Goal: Information Seeking & Learning: Compare options

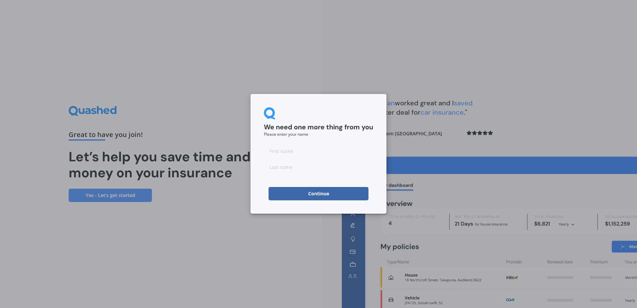
click at [279, 147] on input at bounding box center [318, 150] width 109 height 13
type input "Andrew"
type input "Gillgren"
click at [304, 196] on button "Continue" at bounding box center [319, 193] width 100 height 13
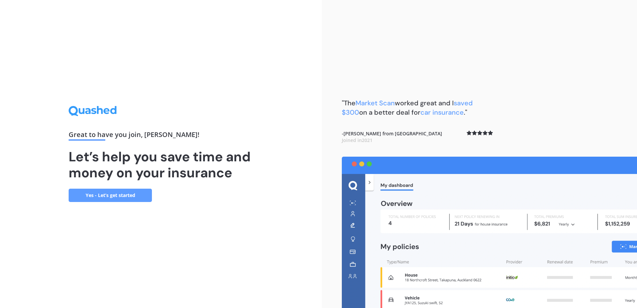
click at [103, 196] on link "Yes - Let’s get started" at bounding box center [110, 195] width 83 height 13
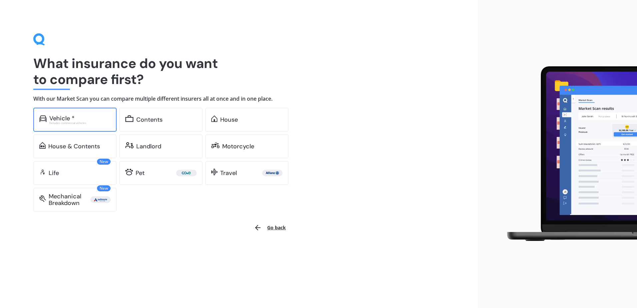
click at [76, 122] on div "Excludes commercial vehicles" at bounding box center [79, 123] width 61 height 3
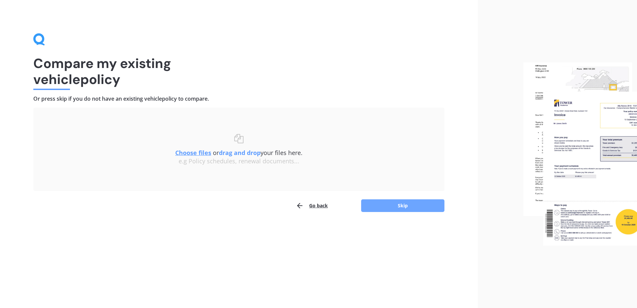
click at [388, 203] on button "Skip" at bounding box center [402, 205] width 83 height 13
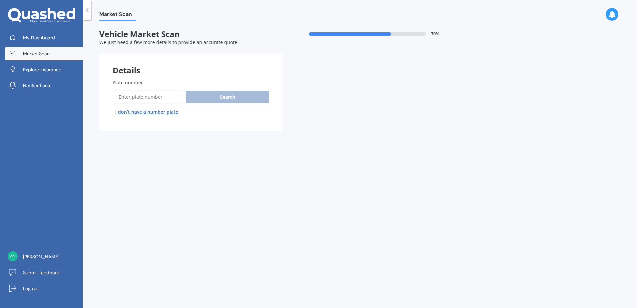
click at [137, 97] on input "Plate number" at bounding box center [148, 97] width 71 height 14
paste input "QSA578"
type input "QSA578"
click at [219, 99] on button "Search" at bounding box center [227, 97] width 83 height 13
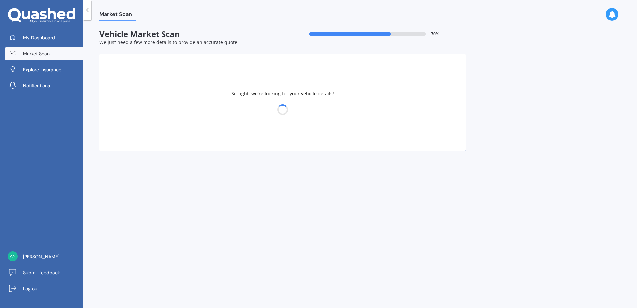
select select "HOLDEN"
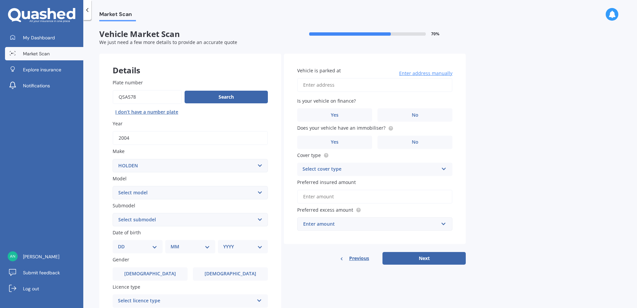
click at [261, 191] on select "Select model Acadia Adventra Apollo Astra Barina Belmont Berlina [GEOGRAPHIC_DA…" at bounding box center [190, 192] width 155 height 13
click at [259, 193] on select "Select model Acadia Adventra Apollo Astra Barina Belmont Berlina [GEOGRAPHIC_DA…" at bounding box center [190, 192] width 155 height 13
click at [113, 186] on select "Select model Acadia Adventra Apollo Astra Barina Belmont Berlina [GEOGRAPHIC_DA…" at bounding box center [190, 192] width 155 height 13
click at [259, 191] on select "Select model Acadia Adventra Apollo Astra Barina Belmont Berlina [GEOGRAPHIC_DA…" at bounding box center [190, 192] width 155 height 13
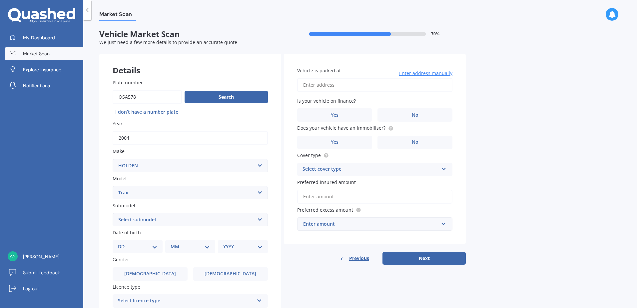
select select "HSV GTS"
click at [260, 193] on select "Select model Acadia Adventra Apollo Astra Barina Belmont Berlina [GEOGRAPHIC_DA…" at bounding box center [190, 192] width 155 height 13
click at [255, 193] on select "Select model Acadia Adventra Apollo Astra Barina Belmont Berlina [GEOGRAPHIC_DA…" at bounding box center [190, 192] width 155 height 13
click at [257, 218] on select "Select submodel (All other) 300 6.0 Litre "E" series Coupe R" at bounding box center [190, 219] width 155 height 13
click at [260, 218] on select "Select submodel (All other) 300 6.0 Litre "E" series Coupe R" at bounding box center [190, 219] width 155 height 13
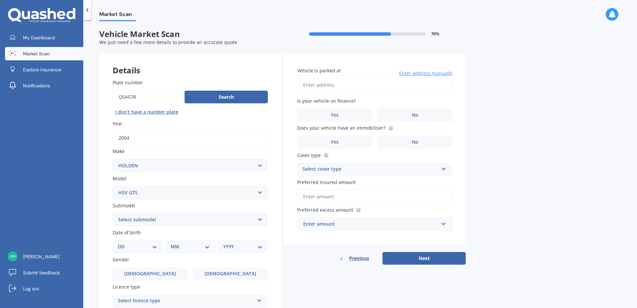
click at [262, 194] on select "Select model Acadia Adventra Apollo Astra Barina Belmont Berlina [GEOGRAPHIC_DA…" at bounding box center [190, 192] width 155 height 13
click at [510, 195] on div "Market Scan Vehicle Market Scan 70 % We just need a few more details to provide…" at bounding box center [360, 165] width 554 height 288
click at [259, 192] on select "Select model Acadia Adventra Apollo Astra Barina Belmont Berlina [GEOGRAPHIC_DA…" at bounding box center [190, 192] width 155 height 13
drag, startPoint x: 552, startPoint y: 54, endPoint x: 549, endPoint y: 58, distance: 5.3
click at [552, 55] on div "Market Scan Vehicle Market Scan 70 % We just need a few more details to provide…" at bounding box center [360, 165] width 554 height 288
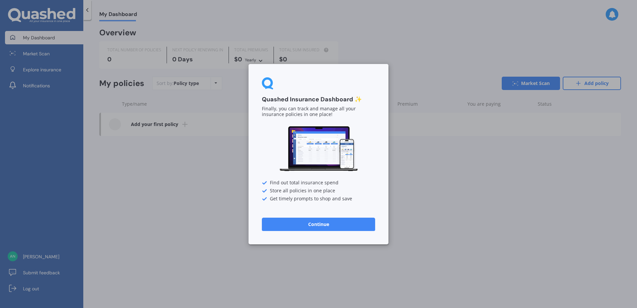
click at [337, 226] on button "Continue" at bounding box center [318, 223] width 113 height 13
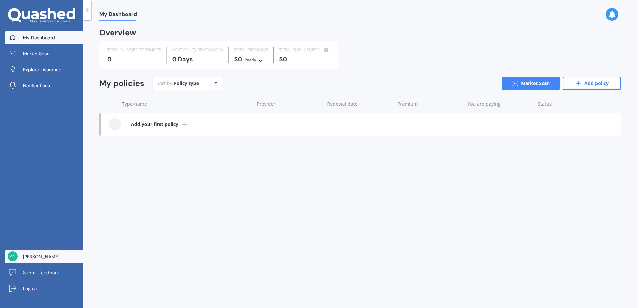
click at [39, 263] on link "[PERSON_NAME]" at bounding box center [44, 256] width 78 height 13
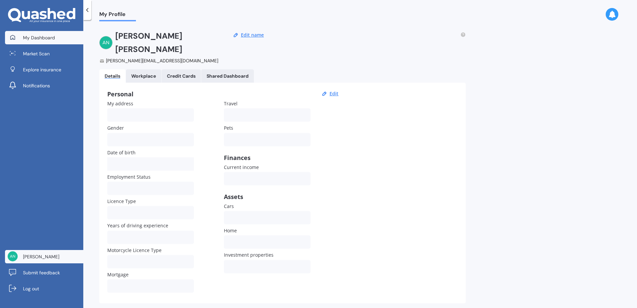
click at [43, 36] on span "My Dashboard" at bounding box center [39, 37] width 32 height 7
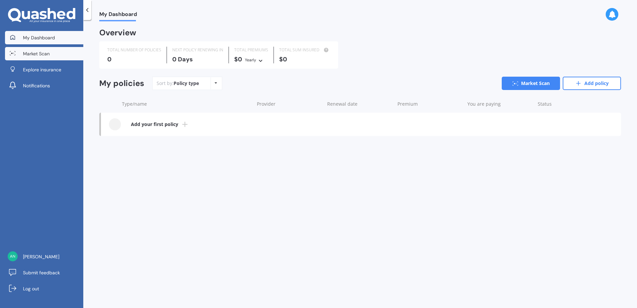
click at [41, 54] on span "Market Scan" at bounding box center [36, 53] width 27 height 7
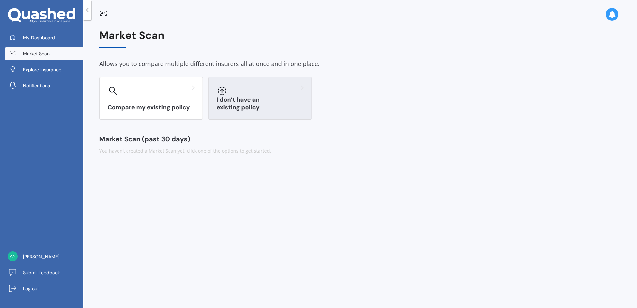
click at [248, 108] on h3 "I don’t have an existing policy" at bounding box center [260, 103] width 87 height 15
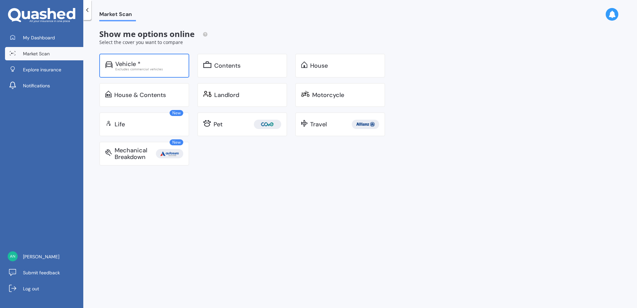
click at [149, 68] on div "Excludes commercial vehicles" at bounding box center [149, 68] width 68 height 3
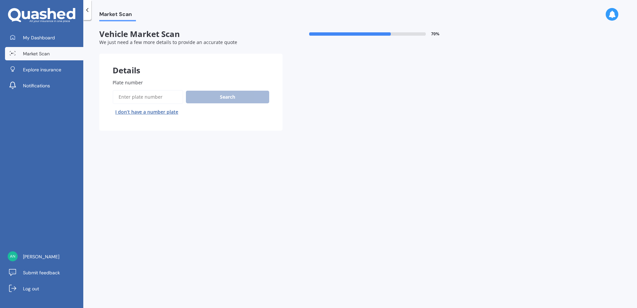
click at [165, 97] on input "Plate number" at bounding box center [148, 97] width 71 height 14
paste input "QSA578"
type input "QSA578"
click at [223, 99] on button "Search" at bounding box center [227, 97] width 83 height 13
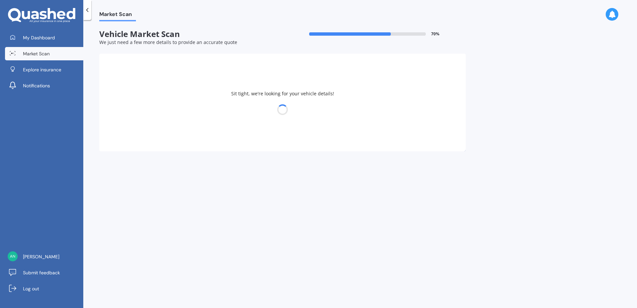
select select "HOLDEN"
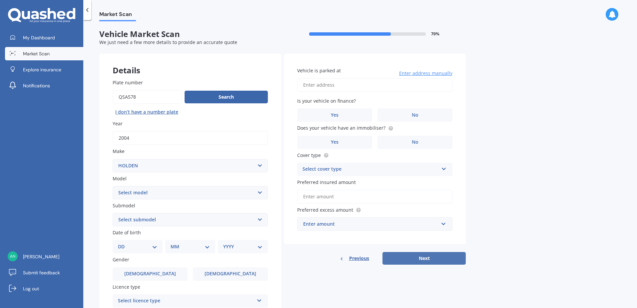
click at [427, 260] on button "Next" at bounding box center [424, 258] width 83 height 13
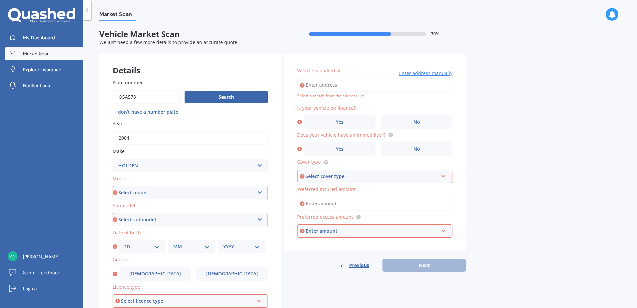
click at [261, 220] on select "Select submodel" at bounding box center [190, 219] width 155 height 13
click at [260, 194] on select "Select model Acadia Adventra Apollo Astra Barina Belmont Berlina [GEOGRAPHIC_DA…" at bounding box center [190, 192] width 155 height 13
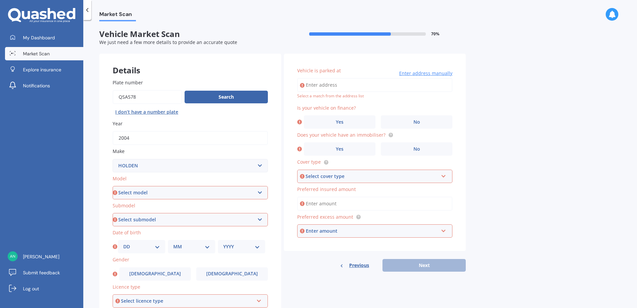
select select "HSV GTS"
click at [113, 186] on select "Select model Acadia Adventra Apollo Astra Barina Belmont Berlina [GEOGRAPHIC_DA…" at bounding box center [190, 192] width 155 height 13
click at [258, 220] on select "Select submodel (All other) 300 6.0 Litre "E" series Coupe R" at bounding box center [190, 219] width 155 height 13
click at [316, 280] on div "Details Plate number Search I don’t have a number plate Year 2004 Make Select m…" at bounding box center [282, 215] width 367 height 322
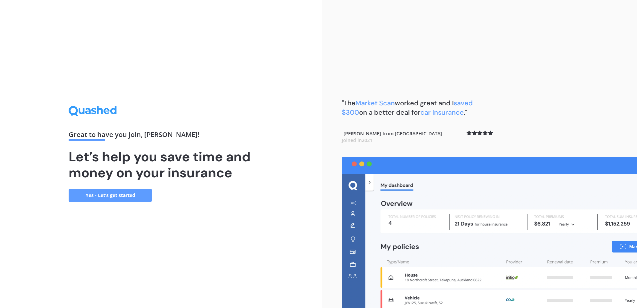
click at [107, 196] on link "Yes - Let’s get started" at bounding box center [110, 195] width 83 height 13
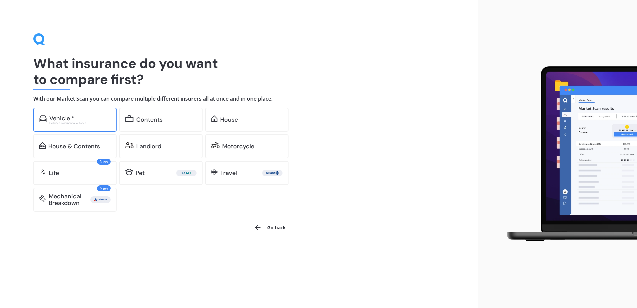
click at [80, 123] on div "Excludes commercial vehicles" at bounding box center [79, 123] width 61 height 3
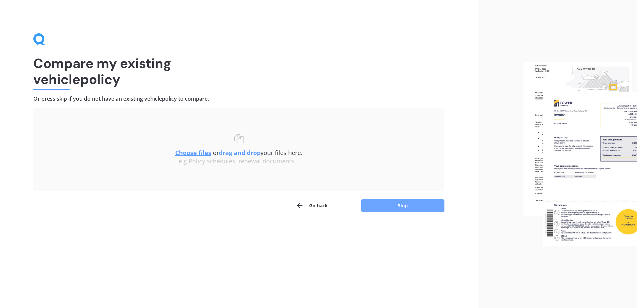
click at [395, 207] on button "Skip" at bounding box center [402, 205] width 83 height 13
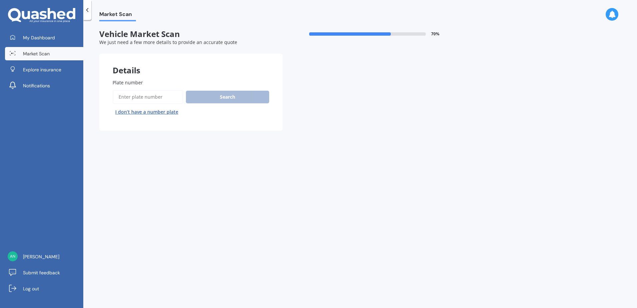
click at [156, 94] on input "Plate number" at bounding box center [148, 97] width 71 height 14
paste input "QSA578"
type input "QSA578"
click at [216, 96] on button "Search" at bounding box center [227, 97] width 83 height 13
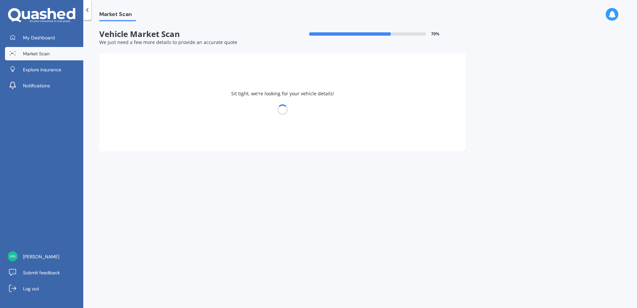
select select "HOLDEN"
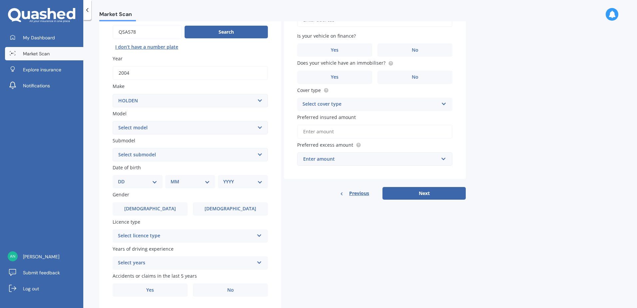
scroll to position [67, 0]
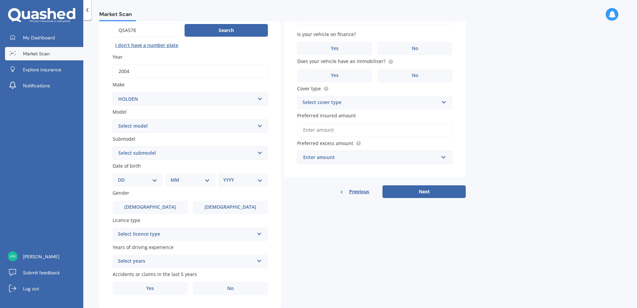
click at [262, 126] on select "Select model Acadia Adventra Apollo Astra Barina Belmont Berlina [GEOGRAPHIC_DA…" at bounding box center [190, 125] width 155 height 13
select select "VX COMMODORE"
click at [113, 119] on select "Select model Acadia Adventra Apollo Astra Barina Belmont Berlina [GEOGRAPHIC_DA…" at bounding box center [190, 125] width 155 height 13
click at [258, 154] on select "Select submodel HSV Clubsport Manual" at bounding box center [190, 152] width 155 height 13
click at [260, 126] on select "Select model Acadia Adventra Apollo Astra Barina Belmont Berlina [GEOGRAPHIC_DA…" at bounding box center [190, 125] width 155 height 13
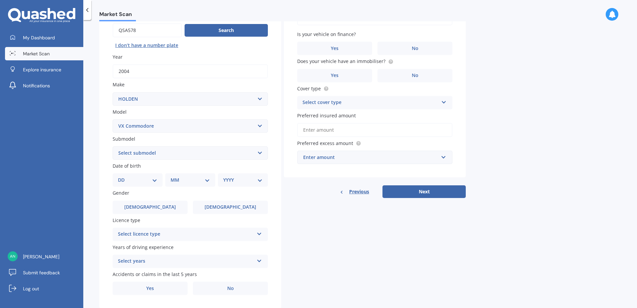
click at [113, 119] on select "Select model Acadia Adventra Apollo Astra Barina Belmont Berlina [GEOGRAPHIC_DA…" at bounding box center [190, 125] width 155 height 13
click at [258, 151] on select "Select submodel HSV Clubsport Manual" at bounding box center [190, 152] width 155 height 13
select select "HSV CLUBSPORT MANUAL"
click at [113, 146] on select "Select submodel HSV Clubsport Manual" at bounding box center [190, 152] width 155 height 13
click at [155, 181] on select "DD 01 02 03 04 05 06 07 08 09 10 11 12 13 14 15 16 17 18 19 20 21 22 23 24 25 2…" at bounding box center [137, 179] width 39 height 7
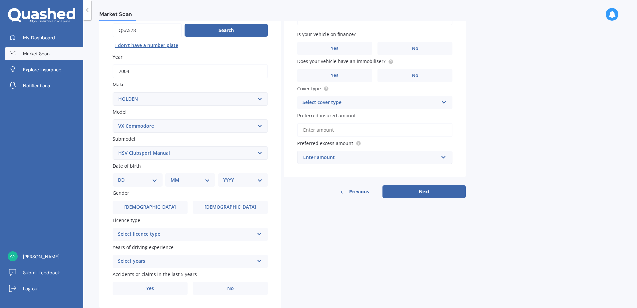
select select "08"
click at [123, 176] on select "DD 01 02 03 04 05 06 07 08 09 10 11 12 13 14 15 16 17 18 19 20 21 22 23 24 25 2…" at bounding box center [137, 179] width 39 height 7
click at [209, 181] on select "MM 01 02 03 04 05 06 07 08 09 10 11 12" at bounding box center [191, 179] width 37 height 7
select select "01"
click at [173, 176] on select "MM 01 02 03 04 05 06 07 08 09 10 11 12" at bounding box center [191, 179] width 37 height 7
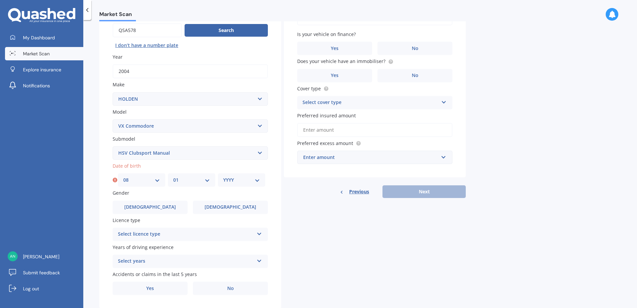
click at [258, 177] on select "YYYY 2025 2024 2023 2022 2021 2020 2019 2018 2017 2016 2015 2014 2013 2012 2011…" at bounding box center [241, 179] width 37 height 7
click at [223, 176] on select "YYYY 2025 2024 2023 2022 2021 2020 2019 2018 2017 2016 2015 2014 2013 2012 2011…" at bounding box center [241, 179] width 37 height 7
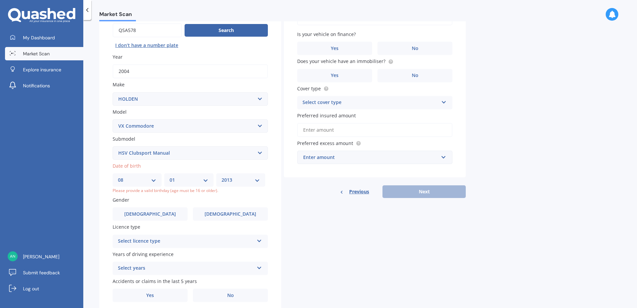
click at [256, 178] on select "YYYY 2025 2024 2023 2022 2021 2020 2019 2018 2017 2016 2015 2014 2013 2012 2011…" at bounding box center [241, 179] width 38 height 7
select select "1966"
click at [223, 176] on select "YYYY 2025 2024 2023 2022 2021 2020 2019 2018 2017 2016 2015 2014 2013 2012 2011…" at bounding box center [241, 179] width 38 height 7
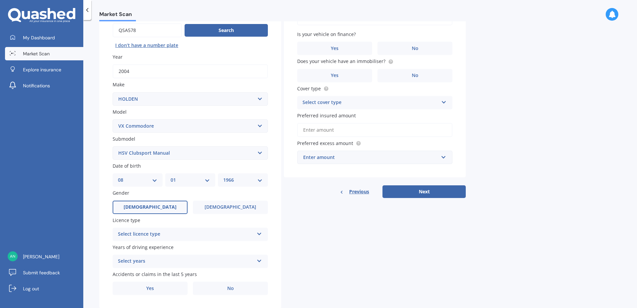
click at [158, 206] on label "[DEMOGRAPHIC_DATA]" at bounding box center [150, 207] width 75 height 13
click at [0, 0] on input "[DEMOGRAPHIC_DATA]" at bounding box center [0, 0] width 0 height 0
click at [259, 234] on icon at bounding box center [260, 232] width 6 height 5
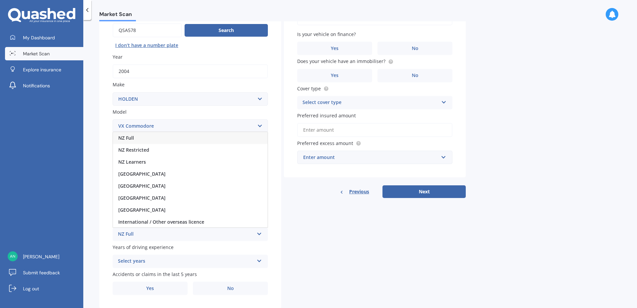
click at [138, 138] on div "NZ Full" at bounding box center [190, 138] width 155 height 12
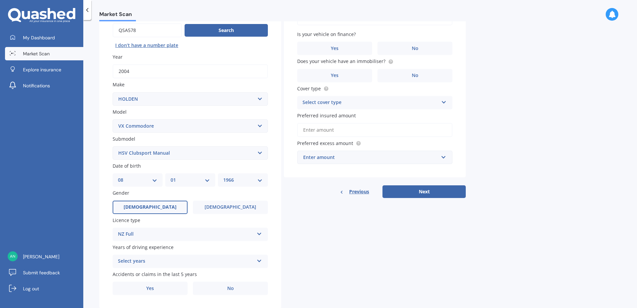
click at [261, 259] on icon at bounding box center [260, 259] width 6 height 5
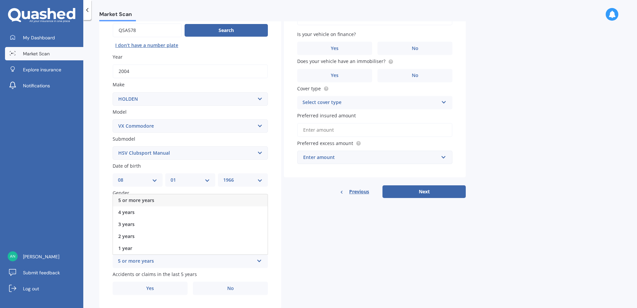
click at [175, 202] on div "5 or more years" at bounding box center [190, 200] width 155 height 12
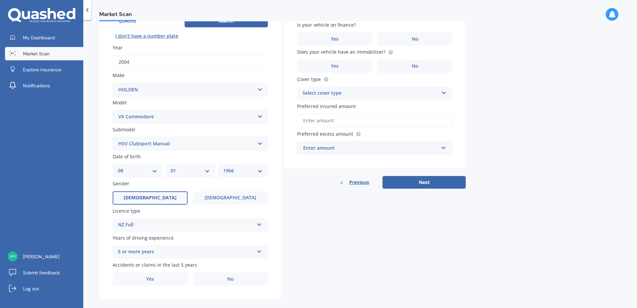
scroll to position [84, 0]
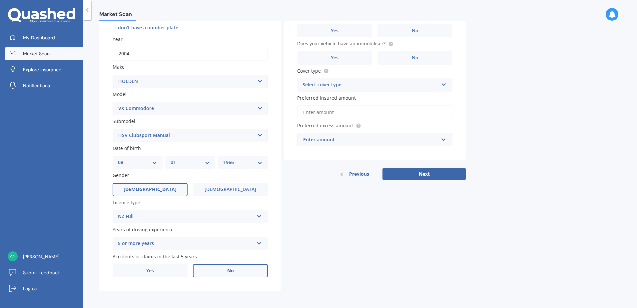
click at [231, 272] on span "No" at bounding box center [230, 271] width 7 height 6
click at [0, 0] on input "No" at bounding box center [0, 0] width 0 height 0
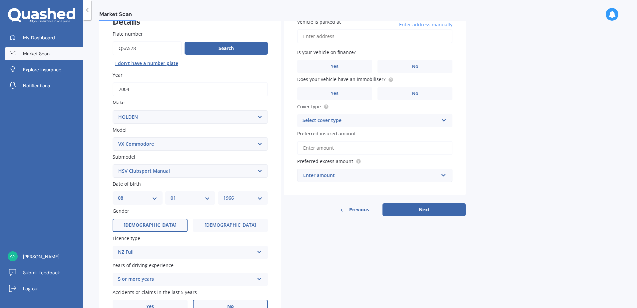
scroll to position [0, 0]
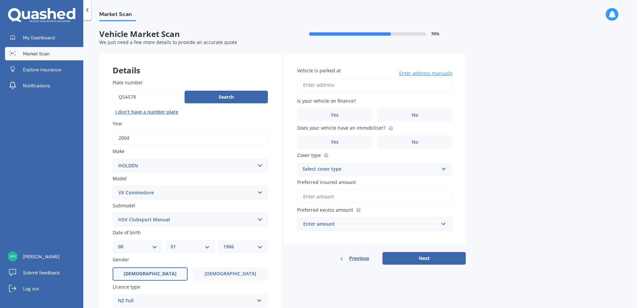
click at [311, 85] on input "Vehicle is parked at" at bounding box center [374, 85] width 155 height 14
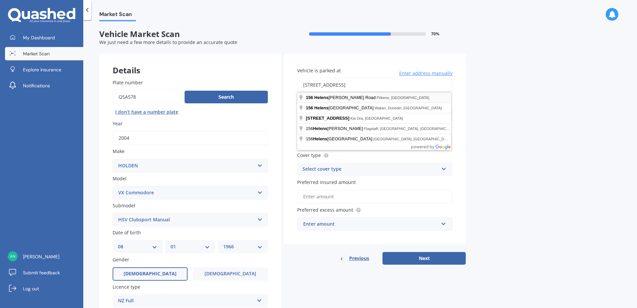
type input "[STREET_ADDRESS]"
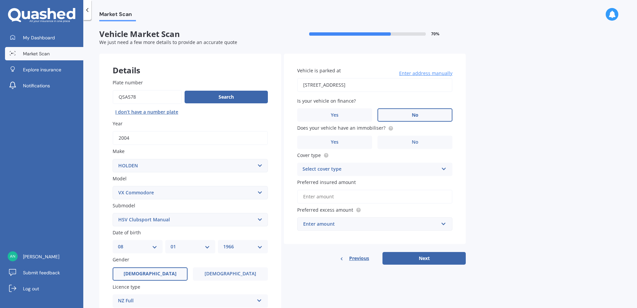
click at [423, 115] on label "No" at bounding box center [415, 114] width 75 height 13
click at [0, 0] on input "No" at bounding box center [0, 0] width 0 height 0
click at [330, 138] on label "Yes" at bounding box center [334, 142] width 75 height 13
click at [0, 0] on input "Yes" at bounding box center [0, 0] width 0 height 0
click at [443, 170] on icon at bounding box center [444, 167] width 6 height 5
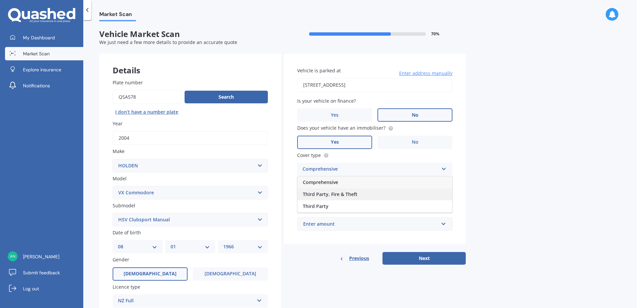
click at [334, 193] on span "Third Party, Fire & Theft" at bounding box center [330, 194] width 55 height 6
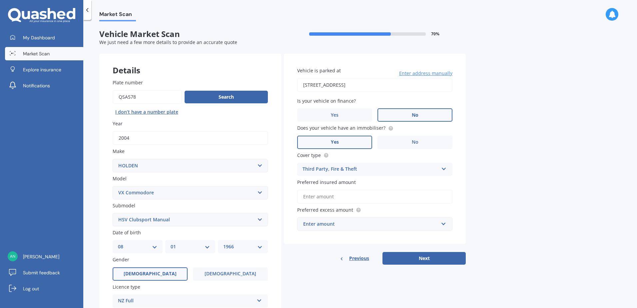
click at [346, 198] on input "Preferred insured amount" at bounding box center [374, 197] width 155 height 14
type input "$10,000"
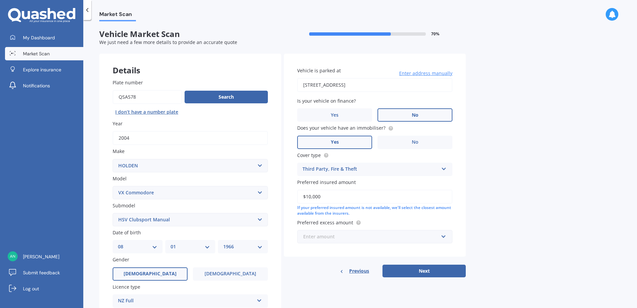
click at [444, 237] on input "text" at bounding box center [372, 236] width 149 height 13
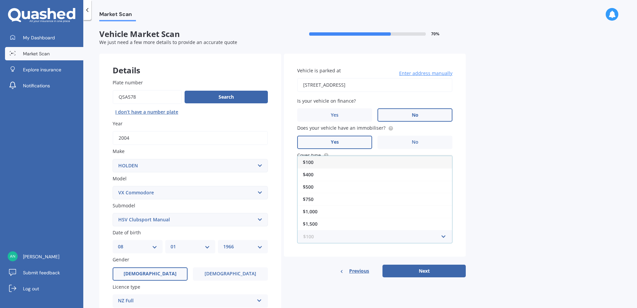
scroll to position [10, 0]
click at [319, 192] on div "$750" at bounding box center [375, 189] width 155 height 12
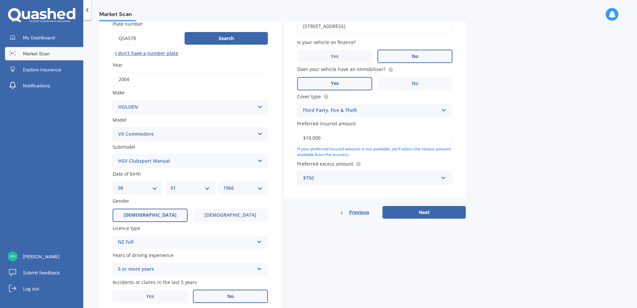
scroll to position [67, 0]
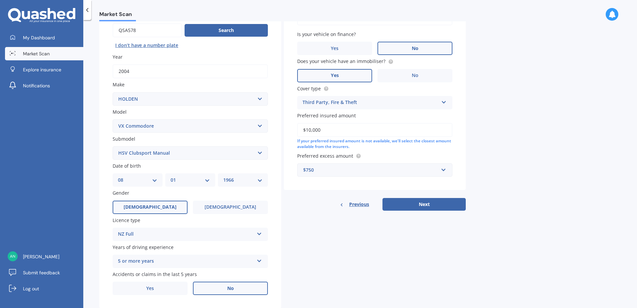
drag, startPoint x: 327, startPoint y: 130, endPoint x: 297, endPoint y: 130, distance: 29.7
click at [297, 130] on div "Vehicle is parked at [STREET_ADDRESS] Enter address manually Is your vehicle on…" at bounding box center [375, 88] width 182 height 203
click at [444, 171] on input "text" at bounding box center [372, 170] width 149 height 13
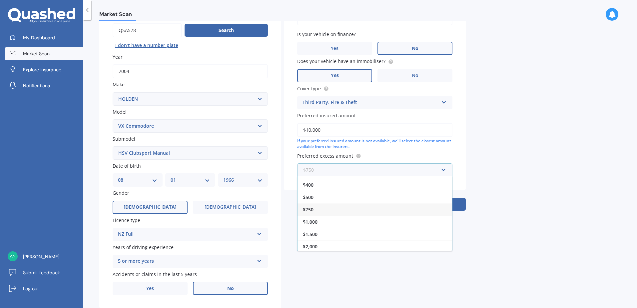
scroll to position [12, 0]
click at [320, 183] on div "$400" at bounding box center [375, 183] width 155 height 12
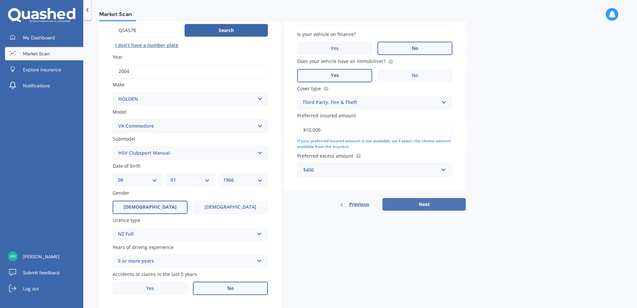
click at [426, 206] on button "Next" at bounding box center [424, 204] width 83 height 13
select select "08"
select select "01"
select select "1966"
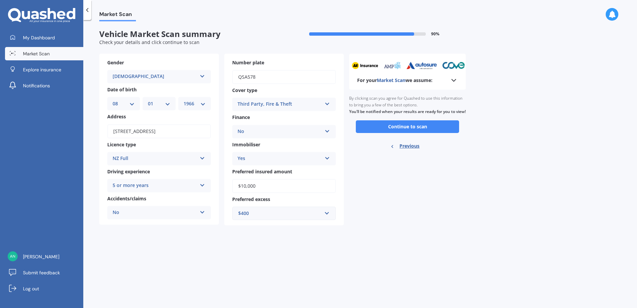
scroll to position [0, 0]
click at [402, 133] on button "Continue to scan" at bounding box center [407, 126] width 103 height 13
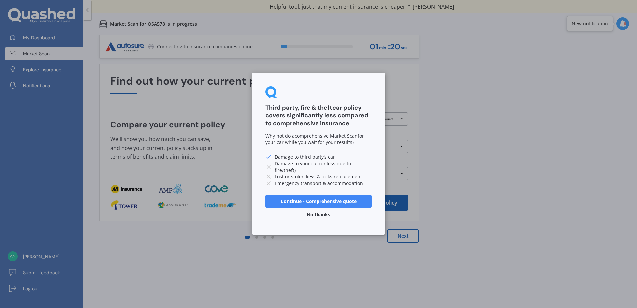
click at [319, 213] on button "No thanks" at bounding box center [319, 214] width 32 height 13
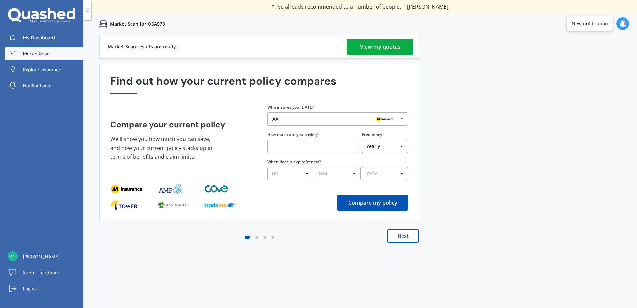
click at [382, 47] on div "View my quotes" at bounding box center [380, 47] width 40 height 16
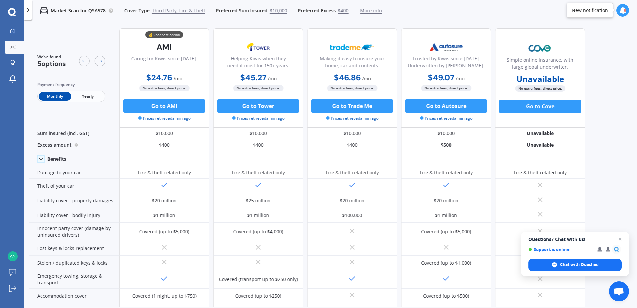
click at [621, 240] on span "Open chat" at bounding box center [620, 239] width 8 height 8
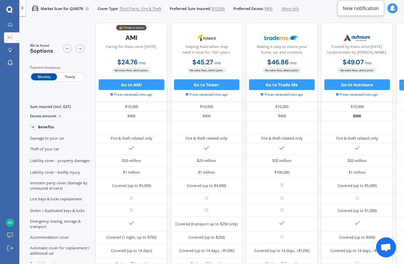
click at [70, 77] on span "Yearly" at bounding box center [70, 76] width 26 height 7
